Goal: Transaction & Acquisition: Purchase product/service

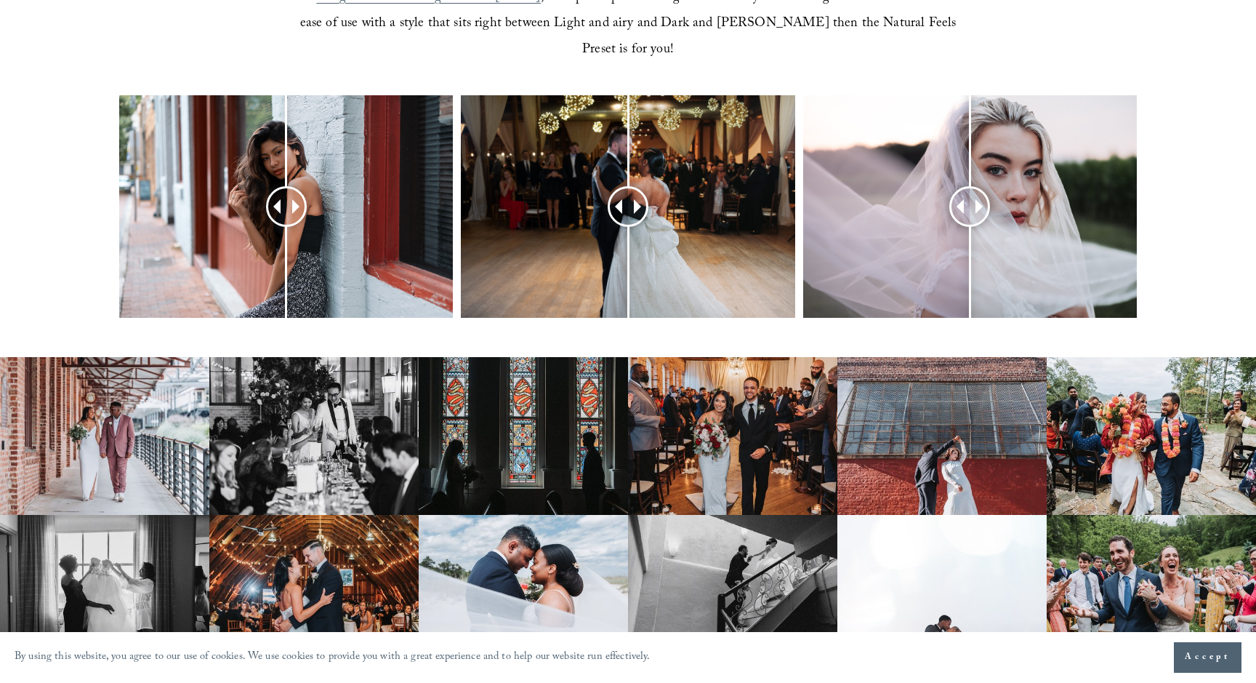
scroll to position [652, 0]
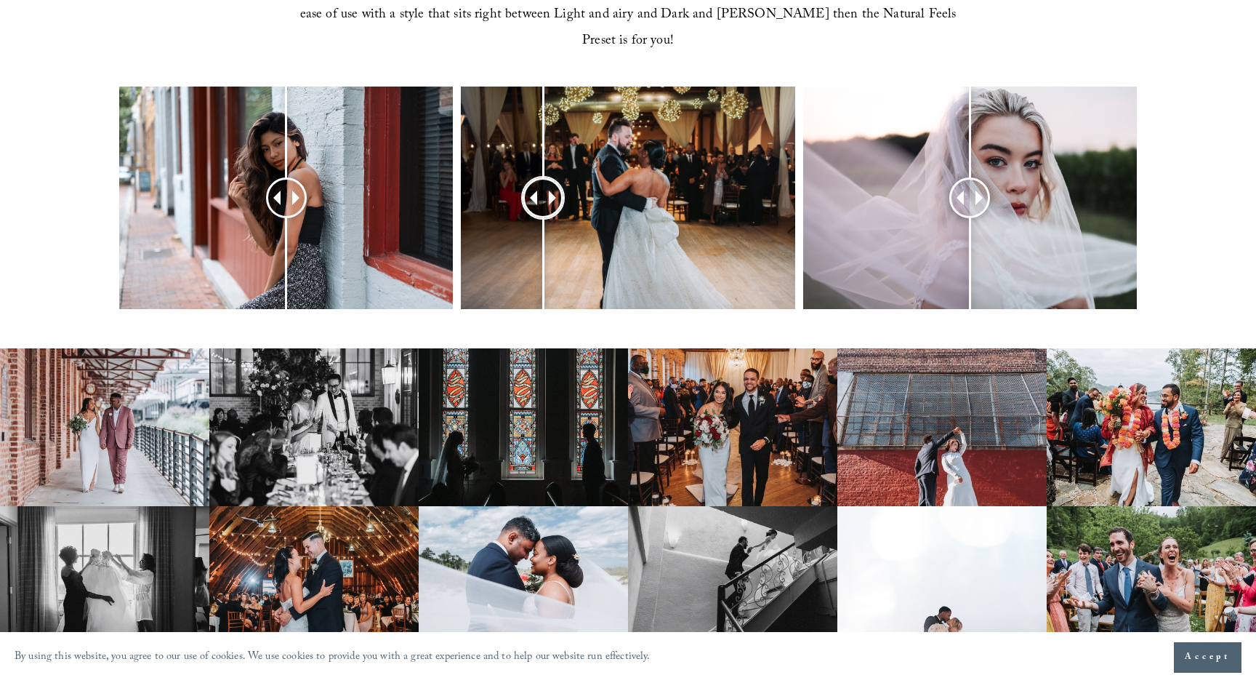
drag, startPoint x: 626, startPoint y: 177, endPoint x: 544, endPoint y: 161, distance: 83.7
click at [544, 179] on div at bounding box center [543, 197] width 37 height 37
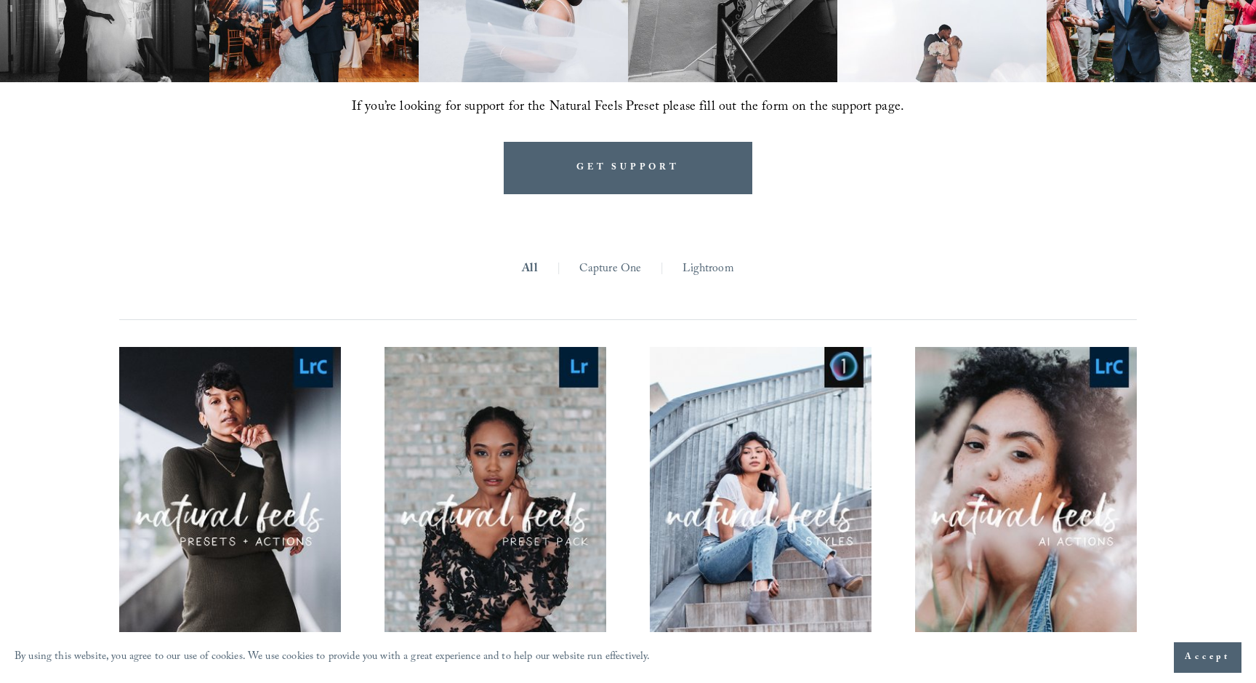
scroll to position [1323, 0]
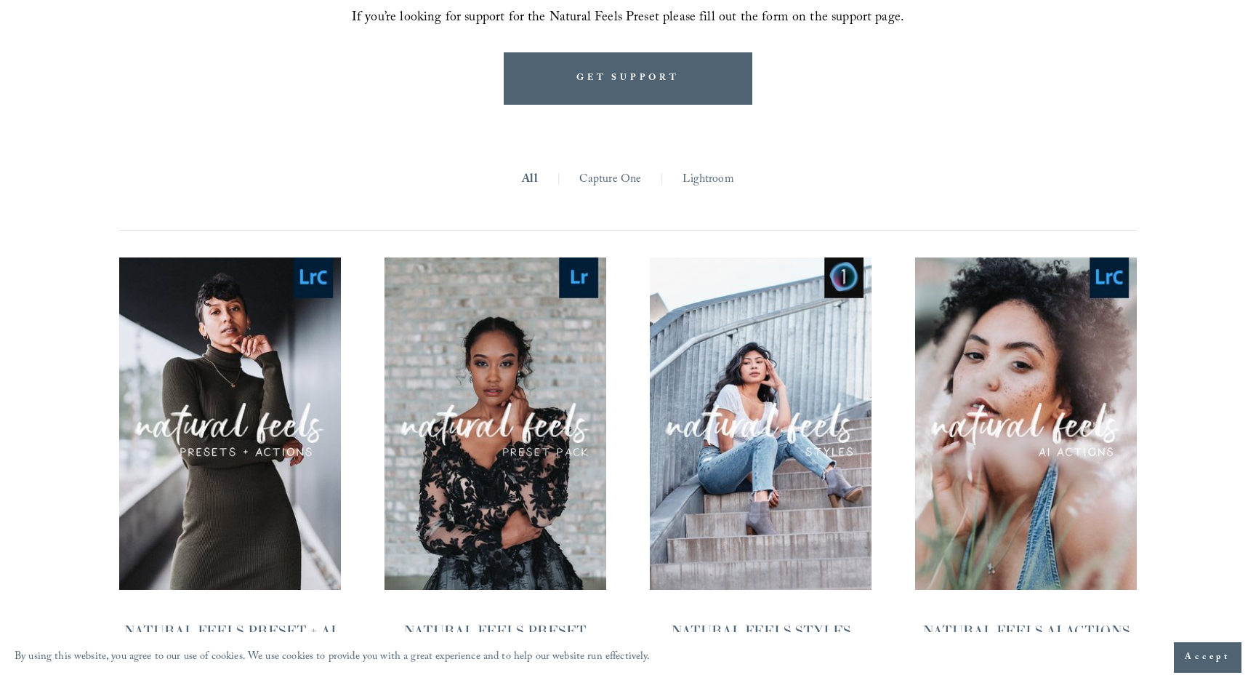
click at [614, 169] on link "Capture One" at bounding box center [610, 180] width 63 height 23
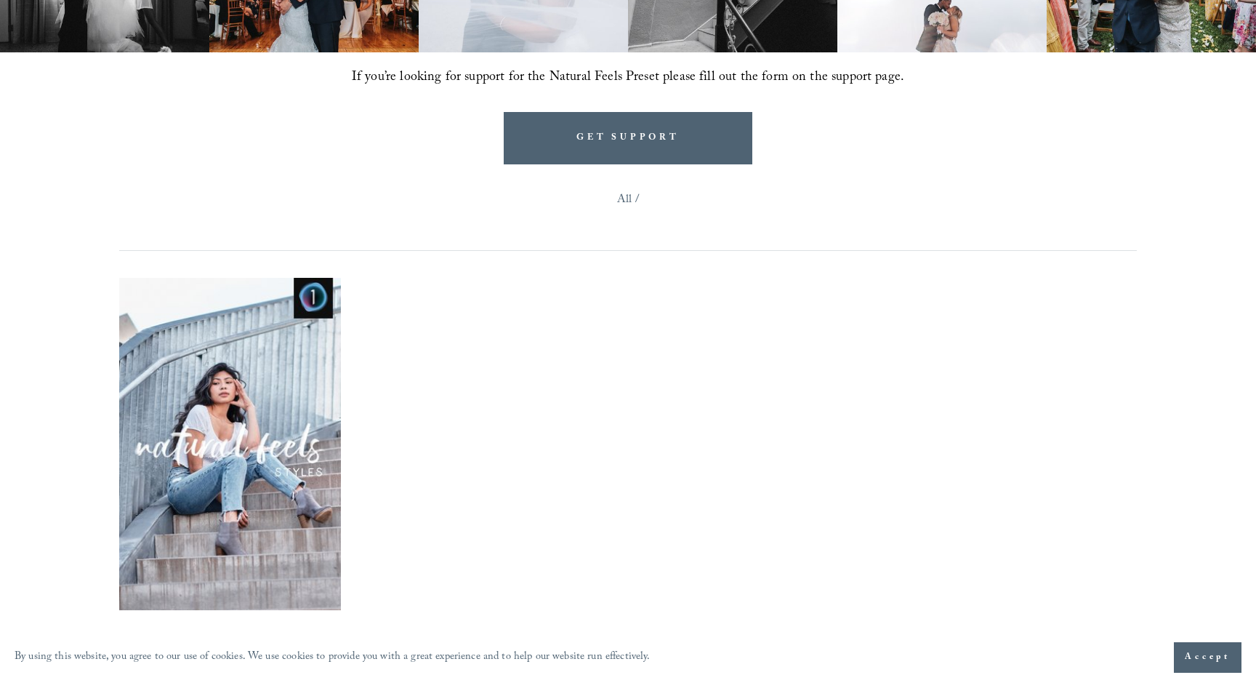
scroll to position [1264, 0]
click at [633, 188] on nav "All /" at bounding box center [628, 219] width 1018 height 62
click at [620, 188] on link "All" at bounding box center [624, 199] width 15 height 23
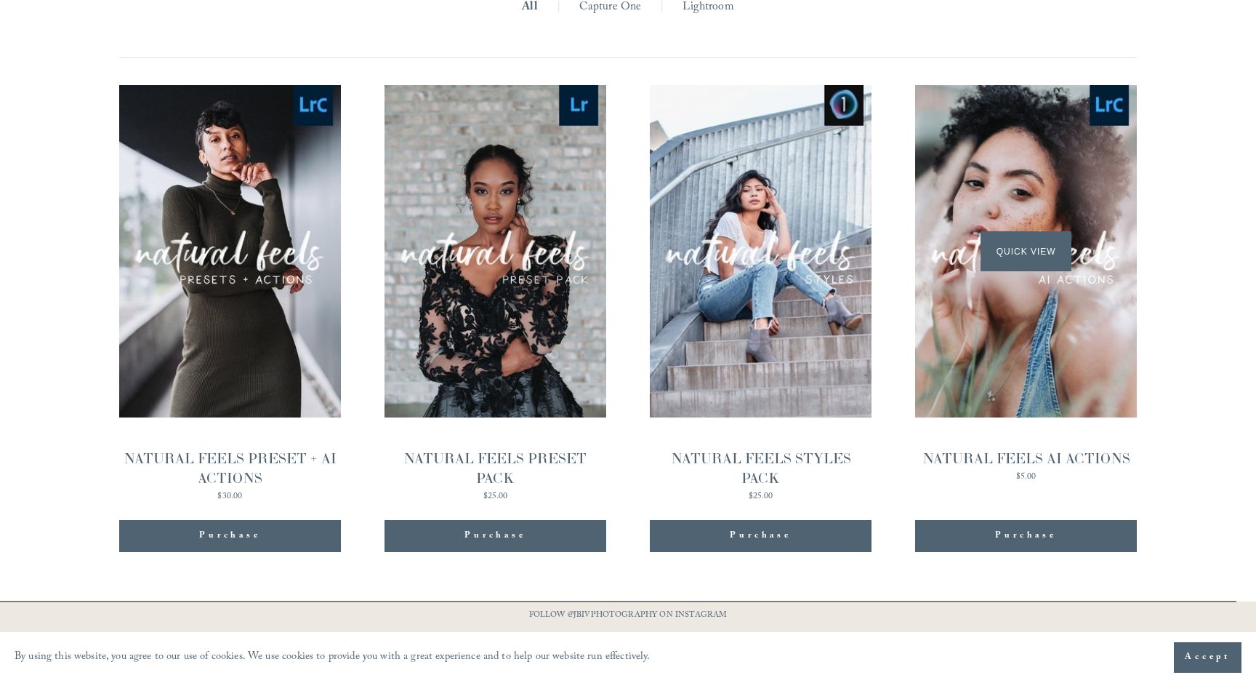
scroll to position [1492, 0]
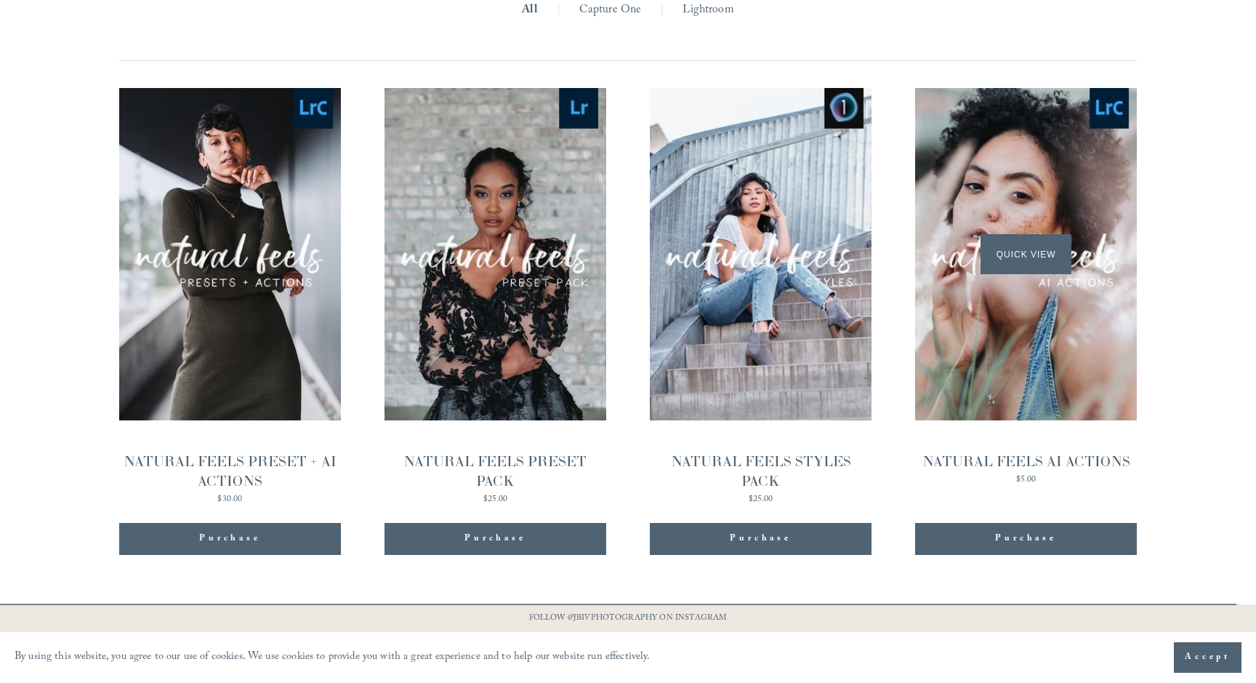
click at [1006, 234] on span "Quick View" at bounding box center [1026, 254] width 91 height 40
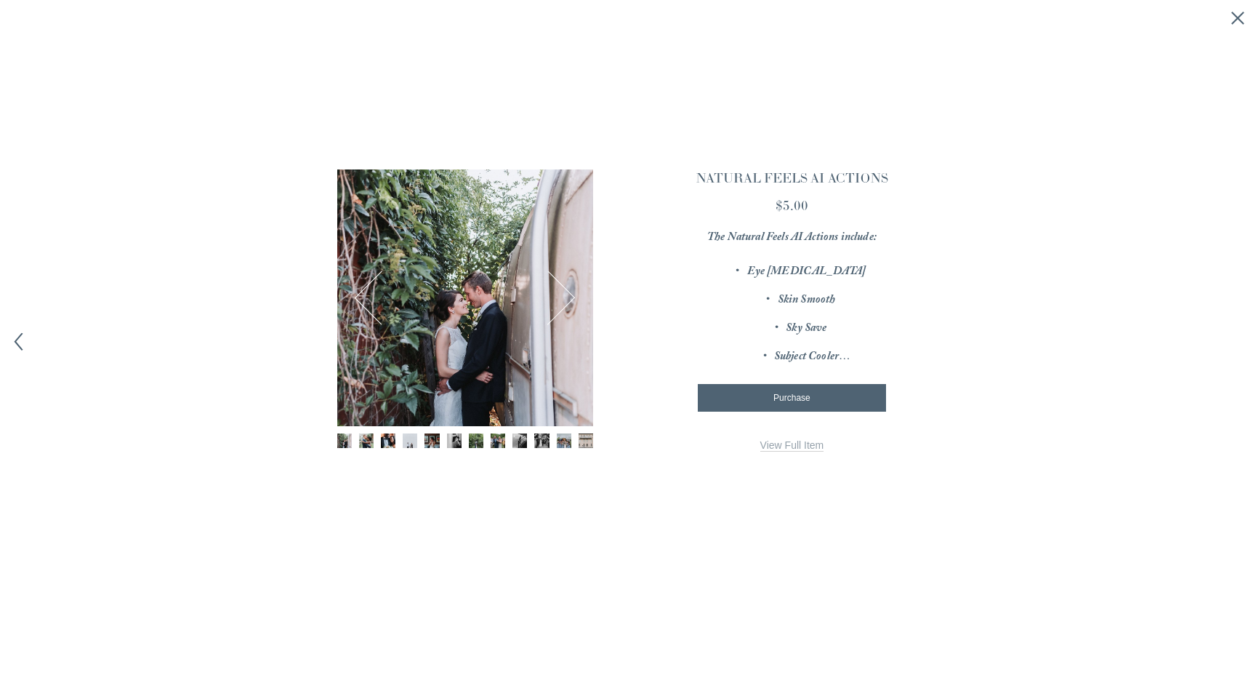
click at [562, 300] on button "Next" at bounding box center [548, 298] width 52 height 52
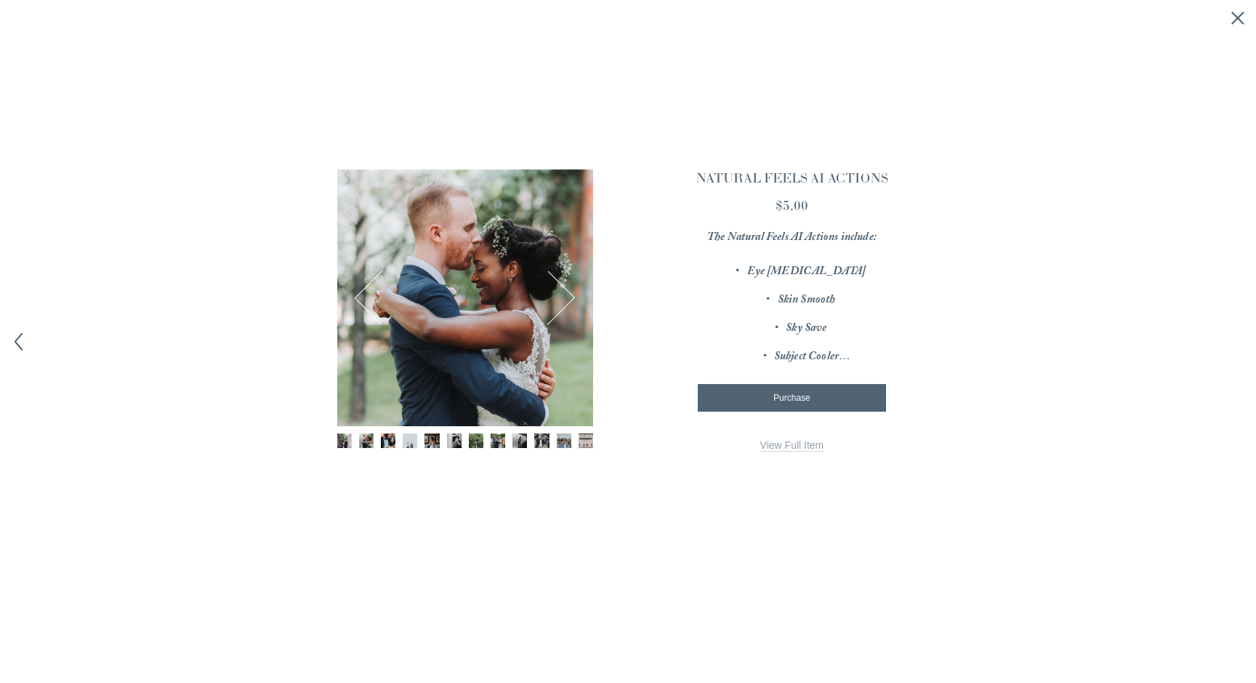
click at [562, 300] on button "Next" at bounding box center [548, 298] width 52 height 52
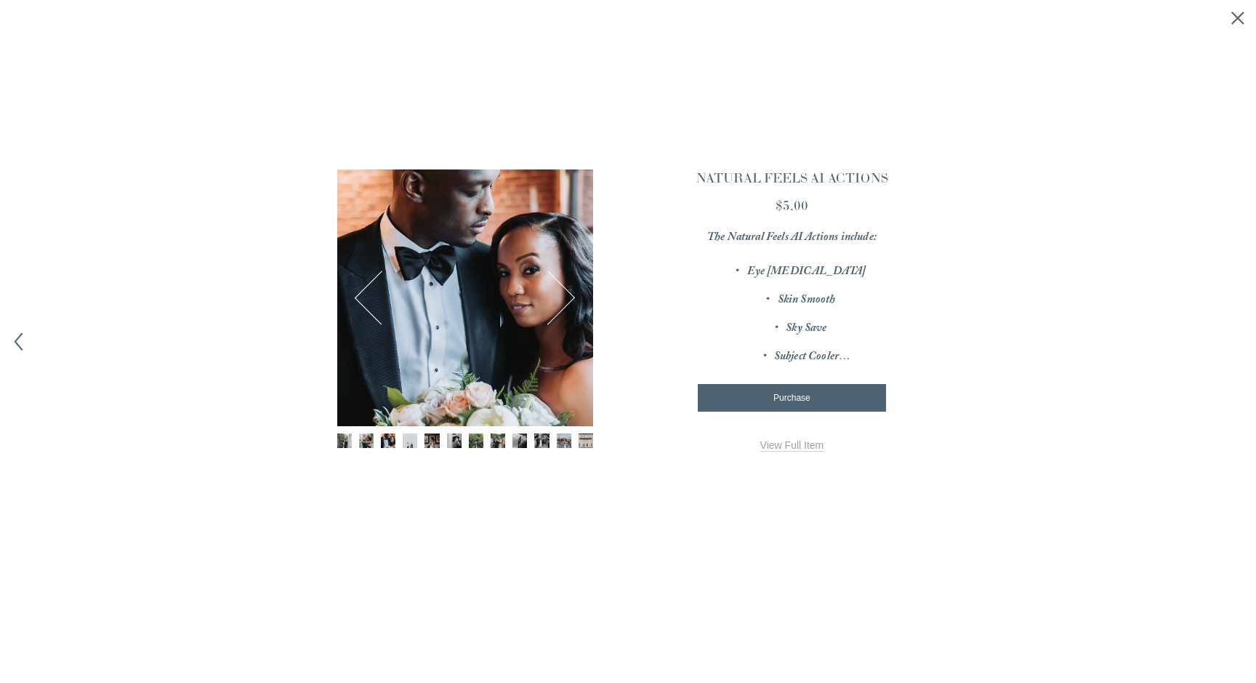
click at [566, 300] on button "Next" at bounding box center [548, 298] width 52 height 52
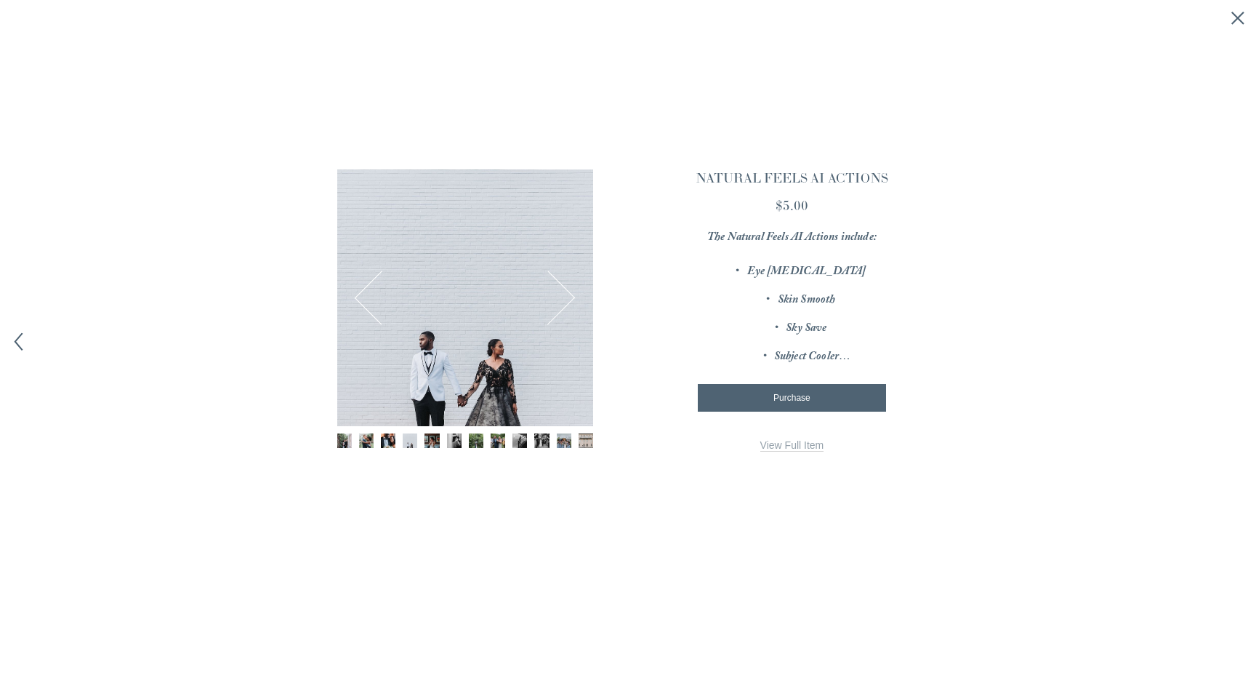
click at [566, 300] on button "Next" at bounding box center [548, 298] width 52 height 52
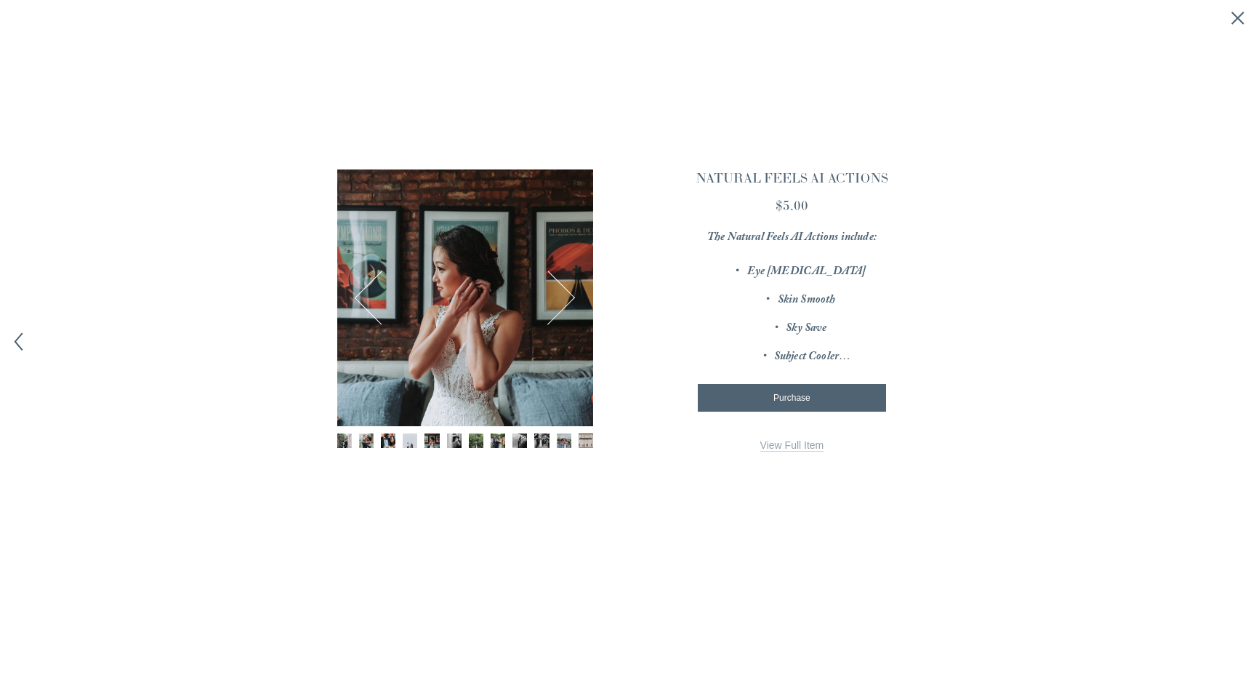
click at [566, 300] on button "Next" at bounding box center [548, 298] width 52 height 52
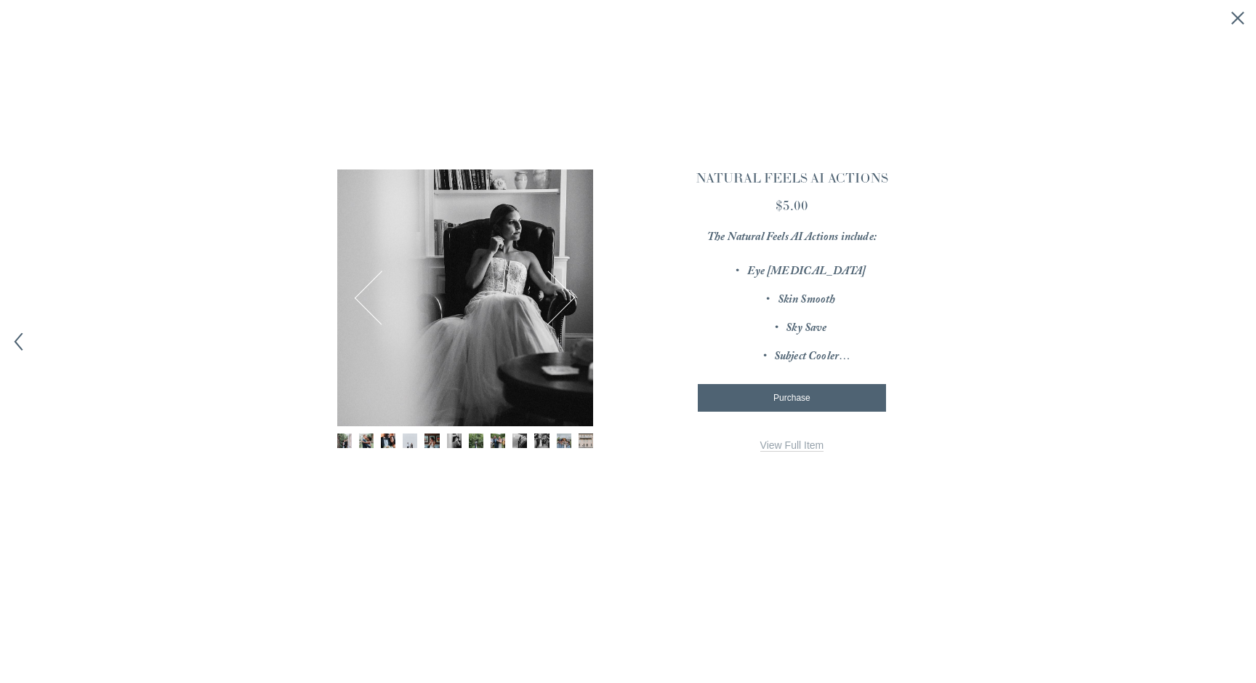
click at [1233, 19] on icon "Close quick view" at bounding box center [1238, 18] width 15 height 15
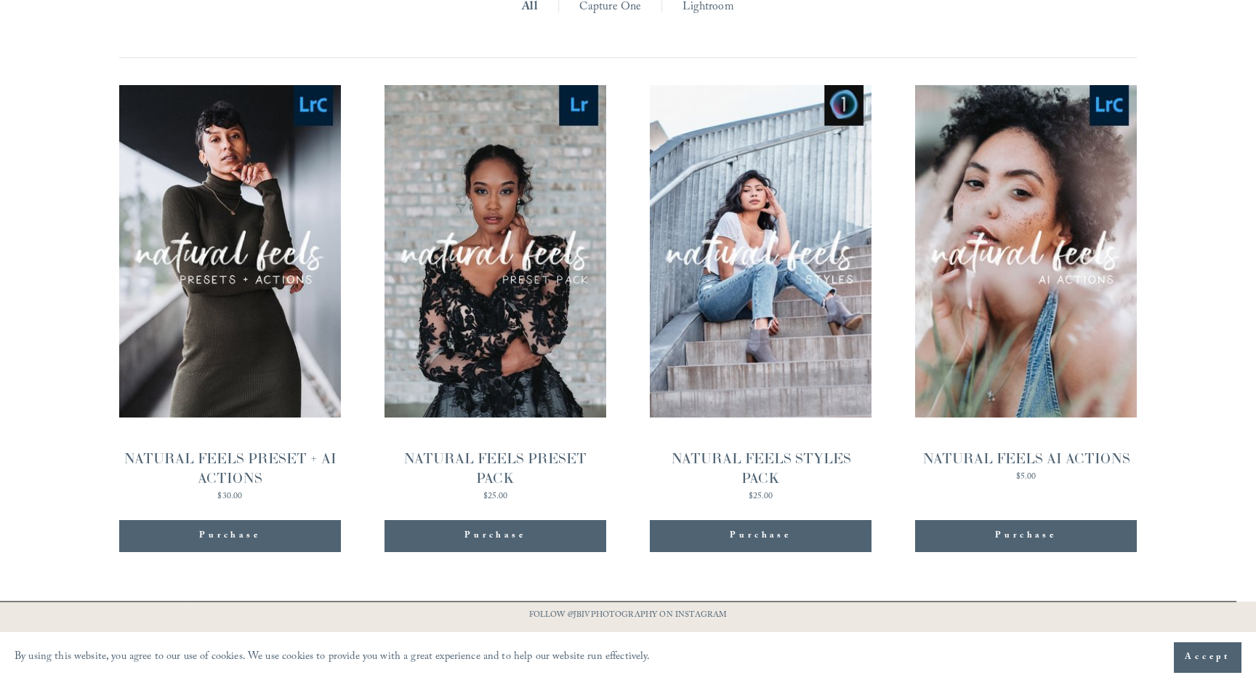
scroll to position [1586, 0]
